Goal: Check status: Check status

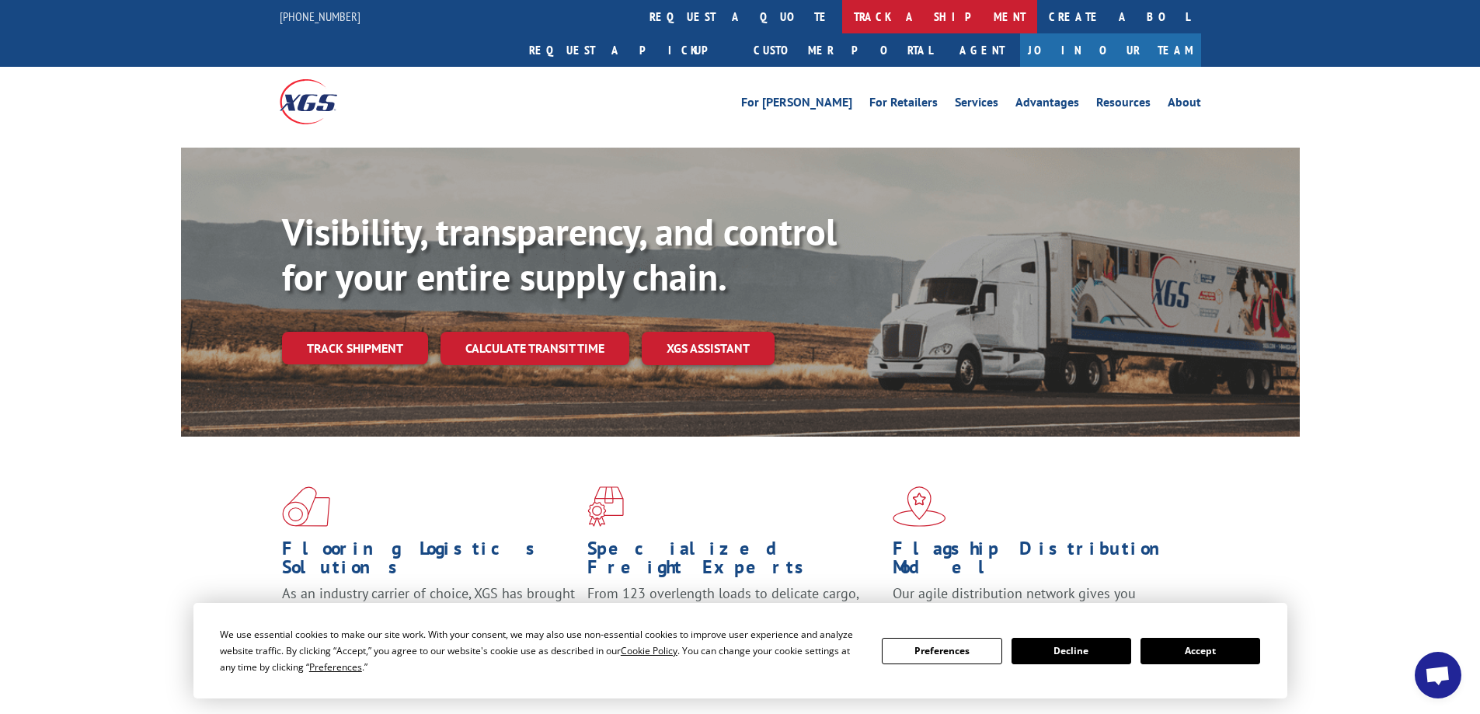
click at [842, 16] on link "track a shipment" at bounding box center [939, 16] width 195 height 33
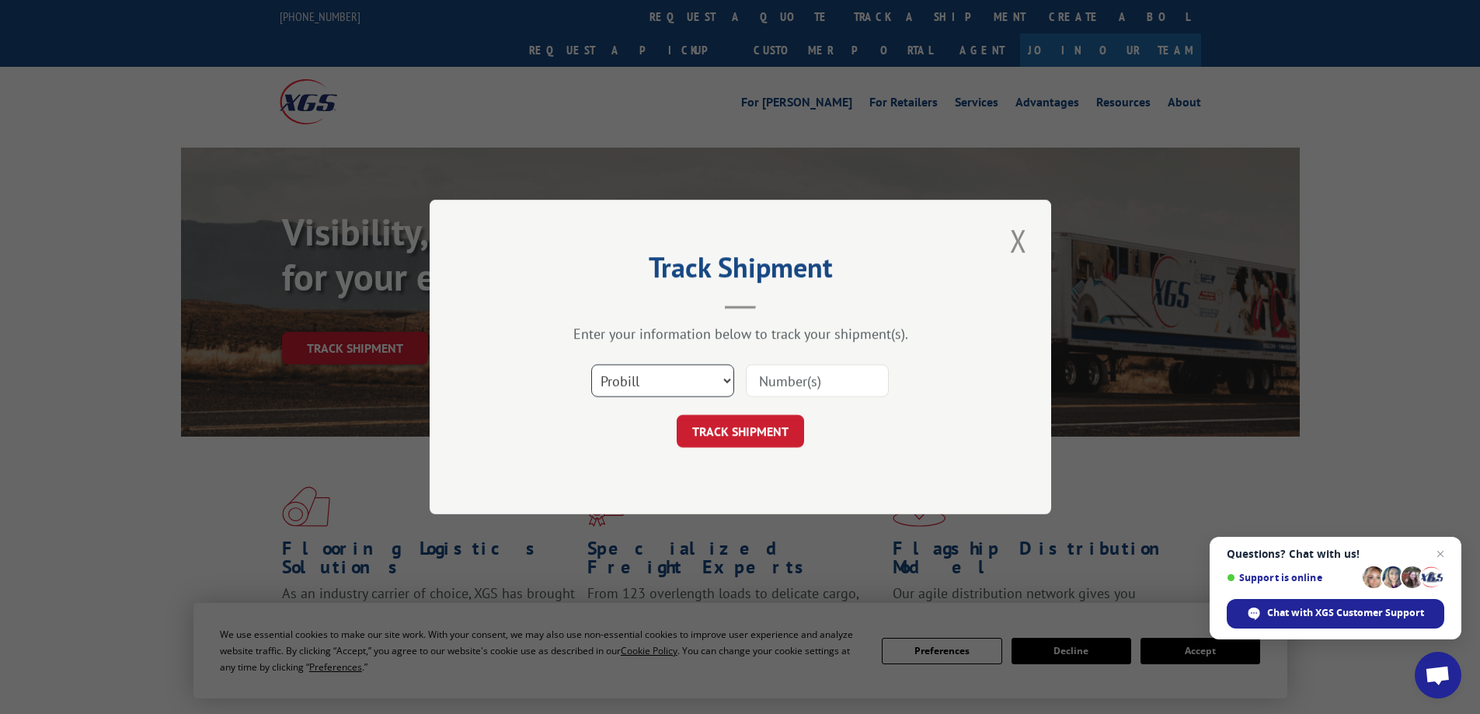
click at [730, 385] on select "Select category... Probill BOL PO" at bounding box center [662, 380] width 143 height 33
select select "bol"
click at [591, 364] on select "Select category... Probill BOL PO" at bounding box center [662, 380] width 143 height 33
click at [782, 386] on input at bounding box center [817, 380] width 143 height 33
paste input "426512"
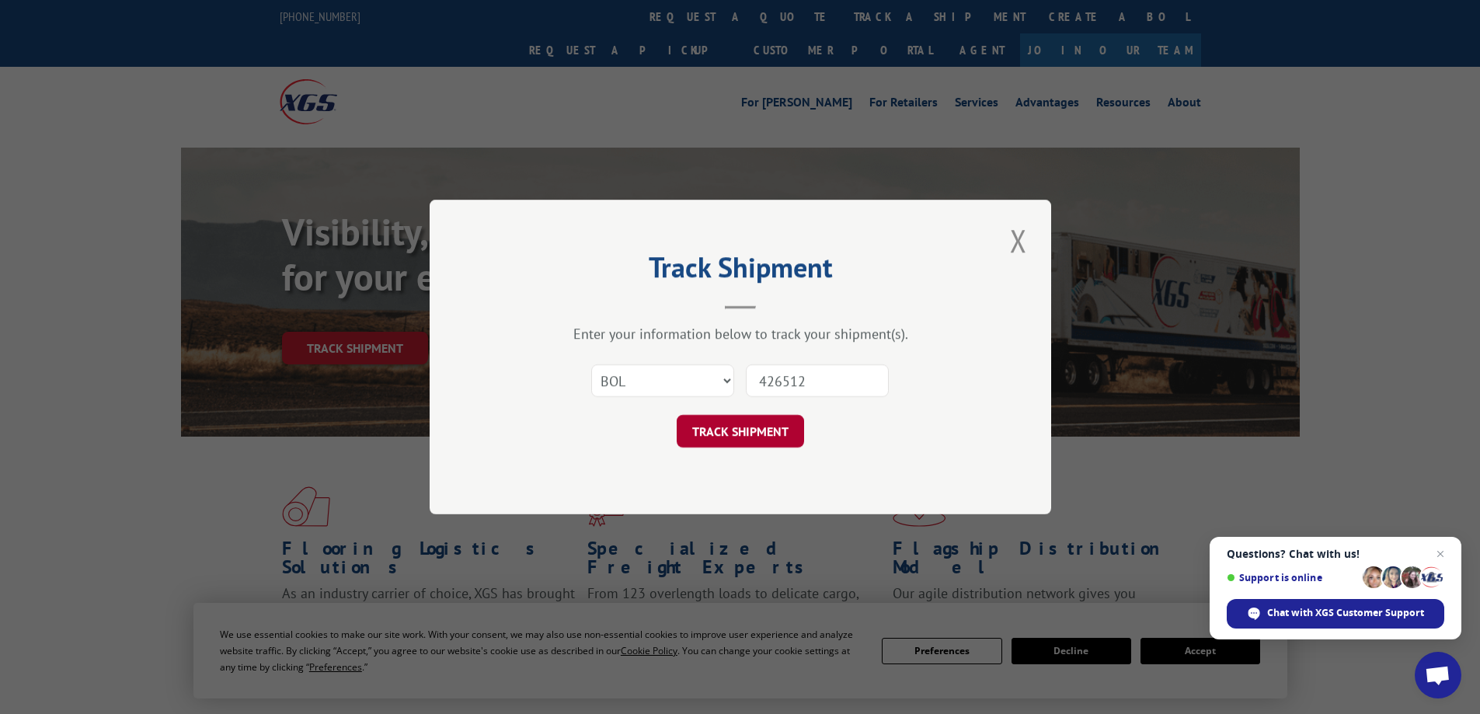
type input "426512"
click at [762, 428] on button "TRACK SHIPMENT" at bounding box center [740, 431] width 127 height 33
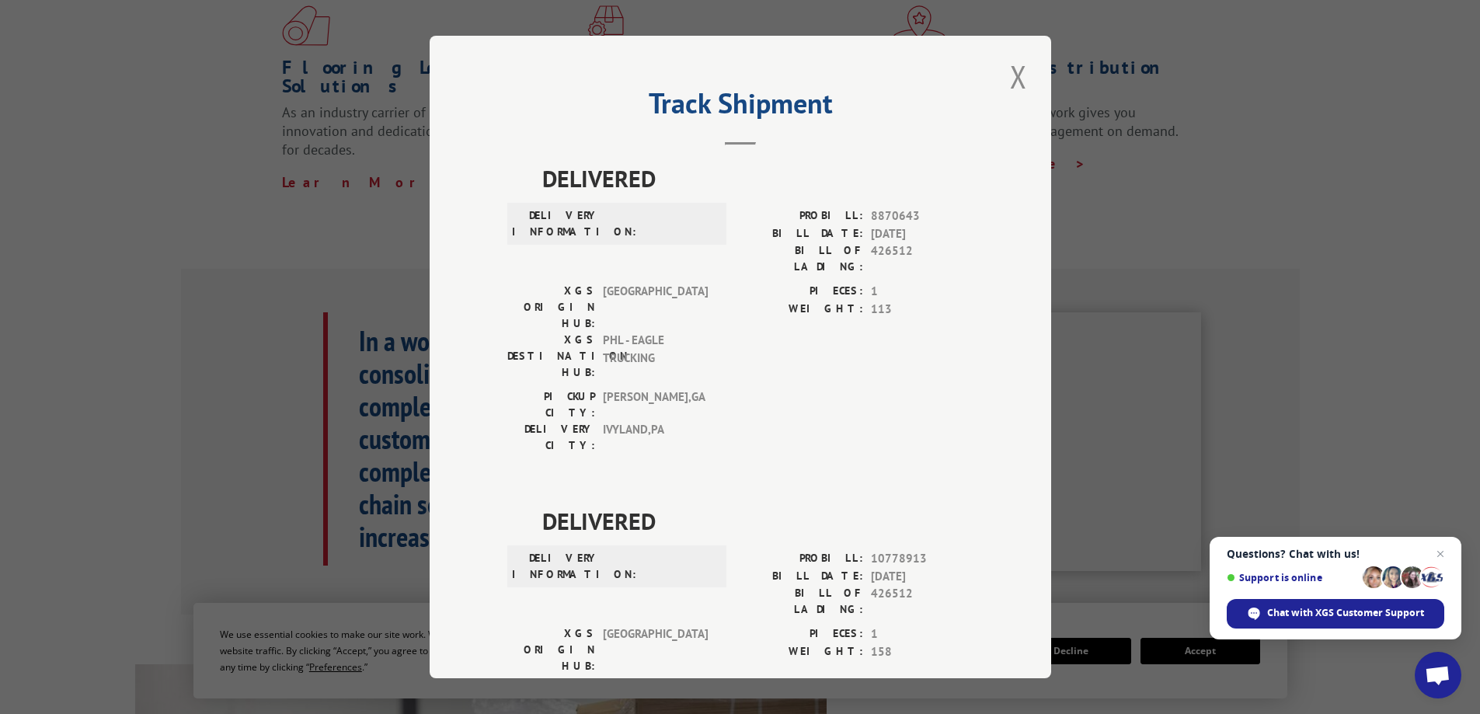
scroll to position [466, 0]
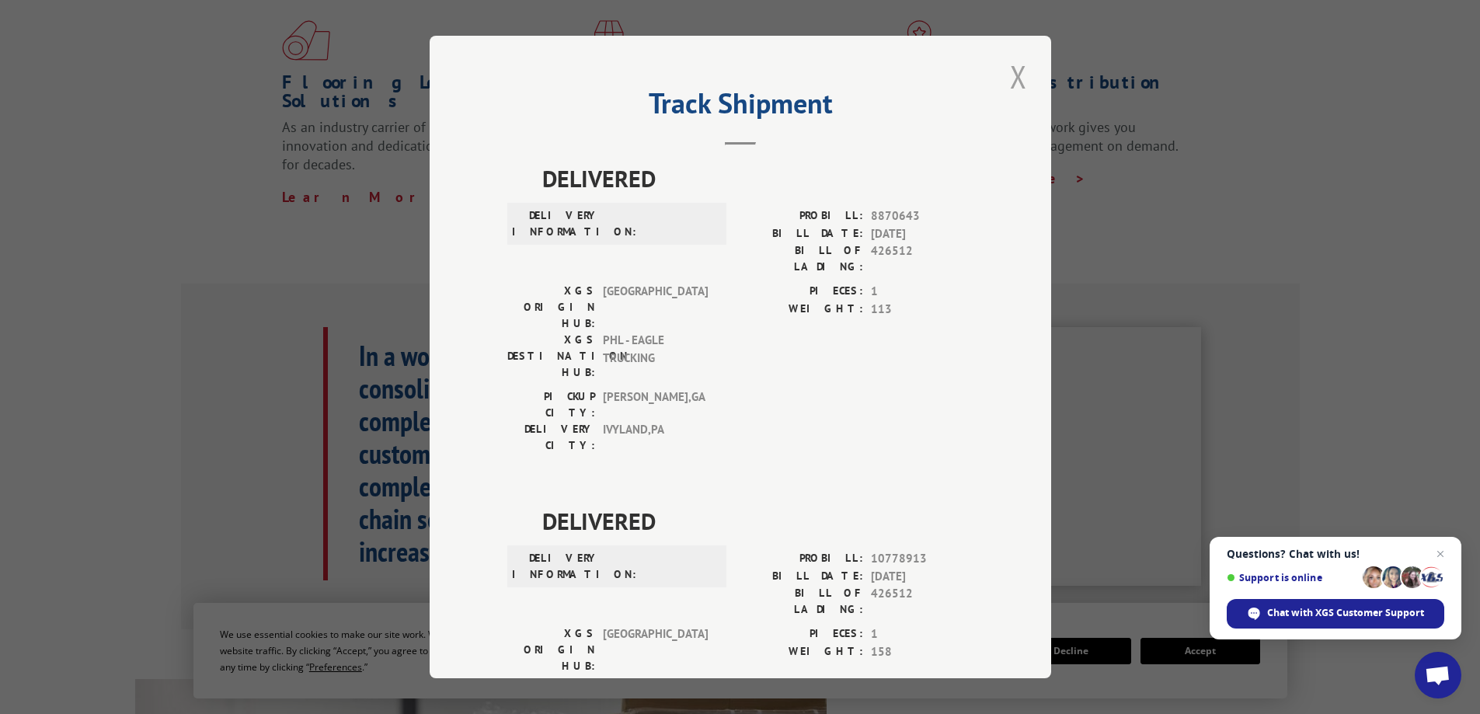
click at [1010, 74] on button "Close modal" at bounding box center [1018, 76] width 26 height 43
